Goal: Information Seeking & Learning: Learn about a topic

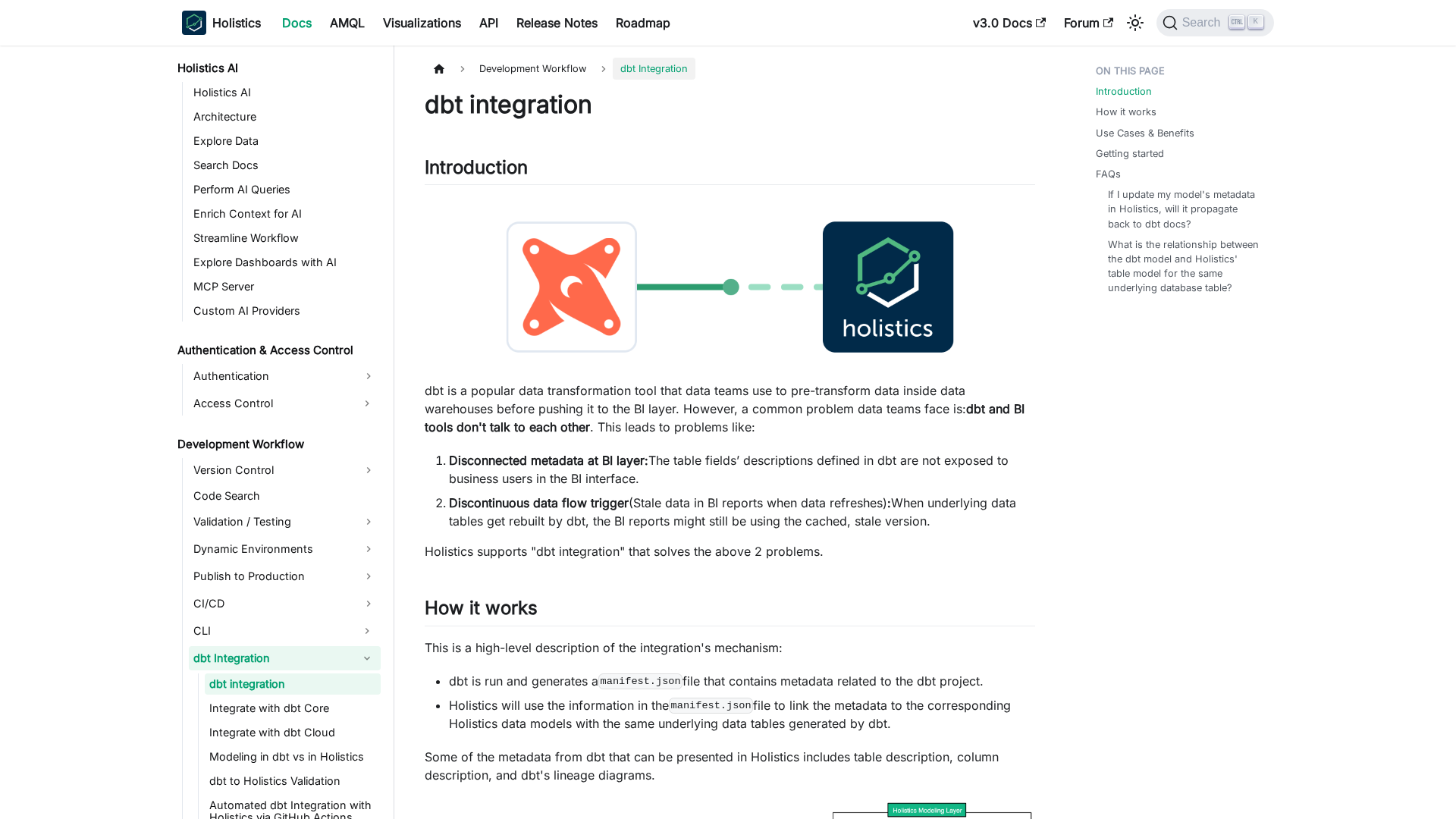
scroll to position [801, 0]
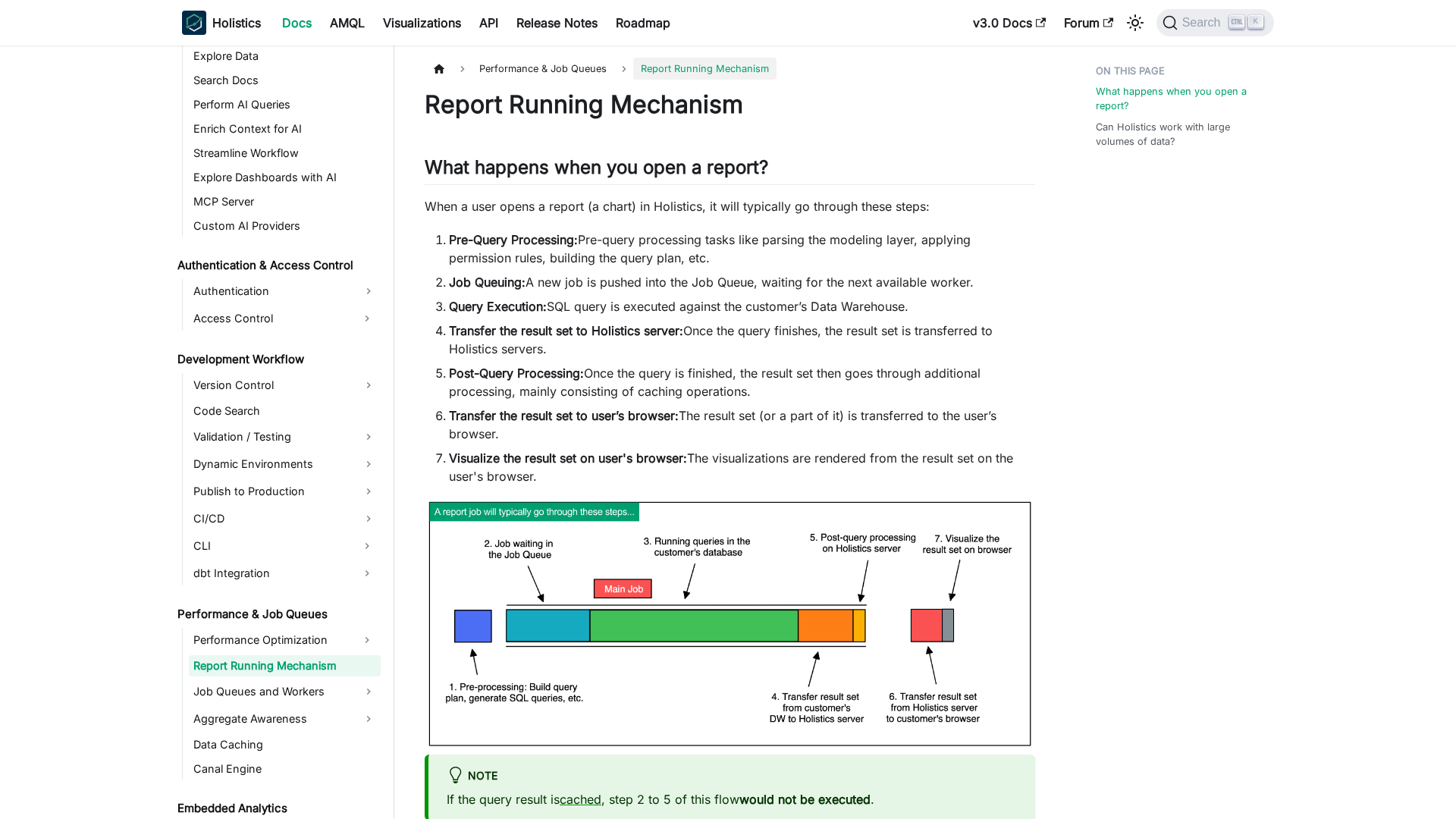
scroll to position [867, 0]
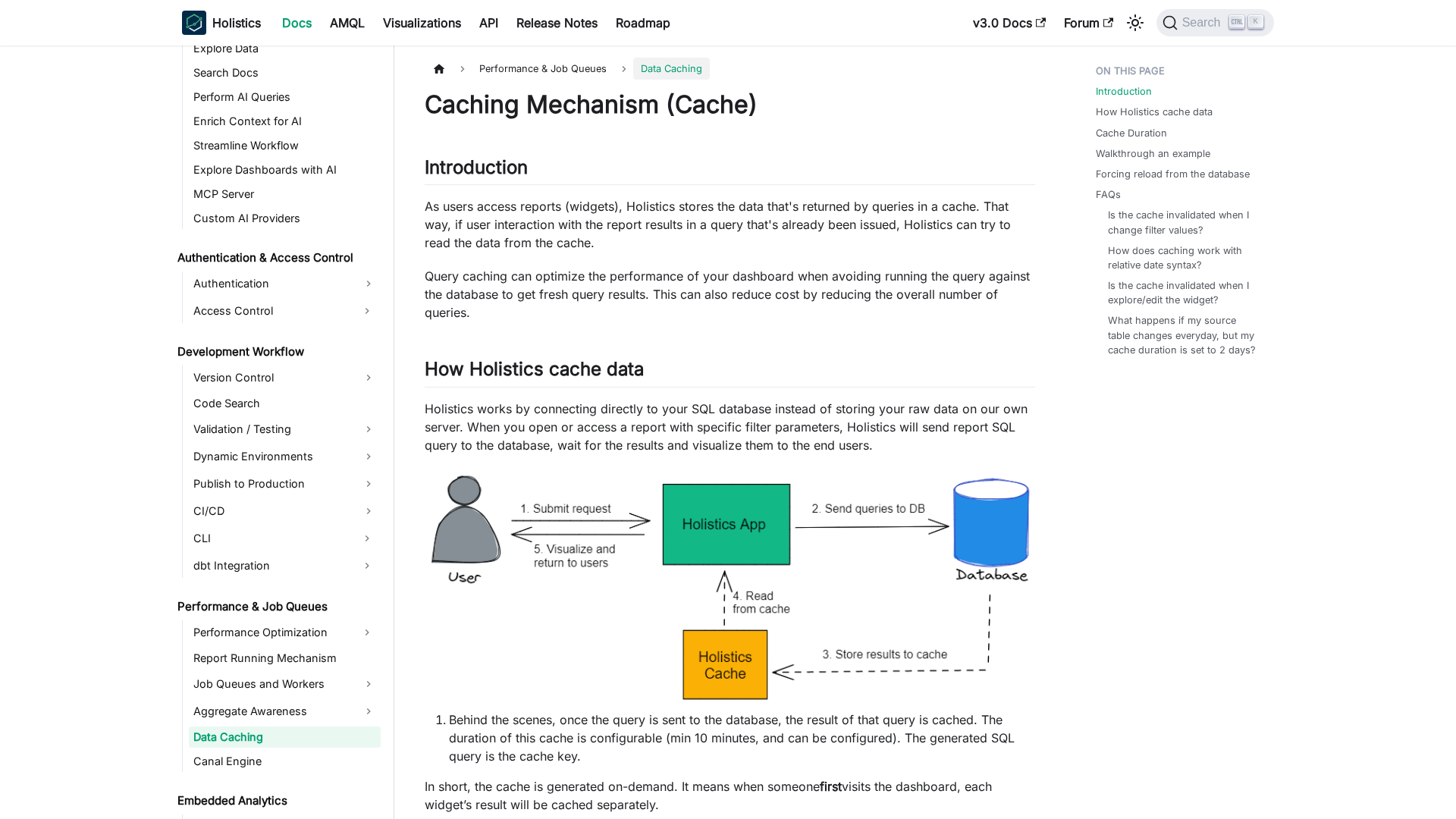
scroll to position [946, 0]
